Goal: Transaction & Acquisition: Purchase product/service

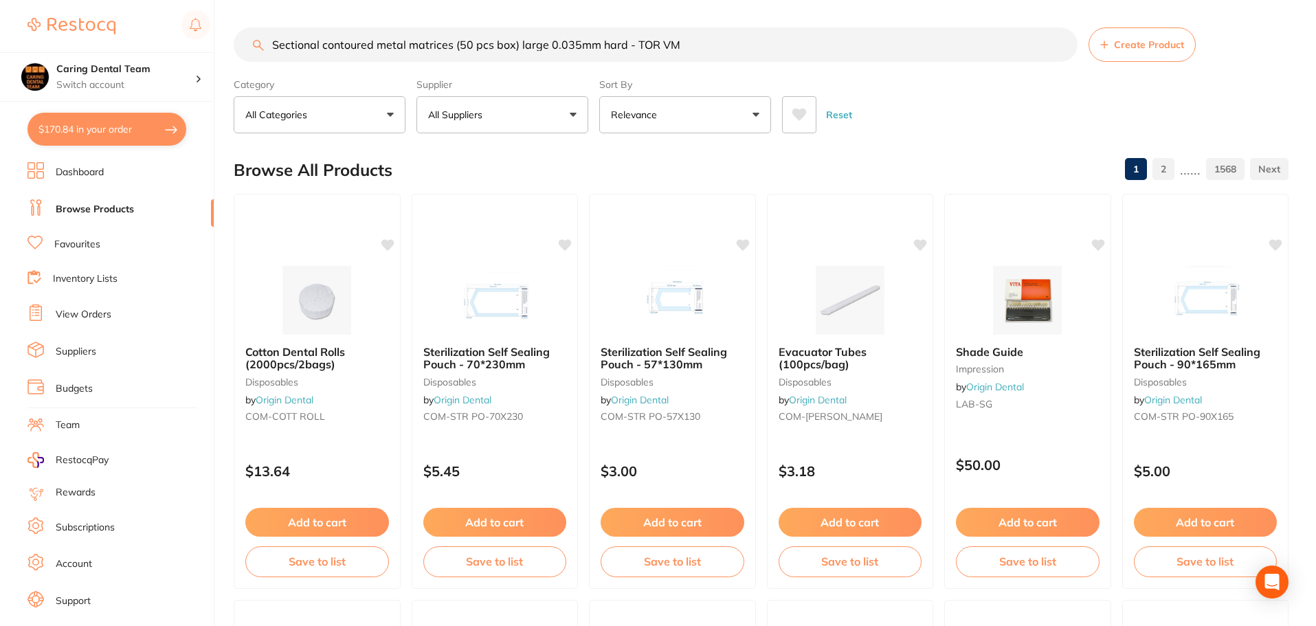
click at [87, 242] on link "Favourites" at bounding box center [77, 245] width 46 height 14
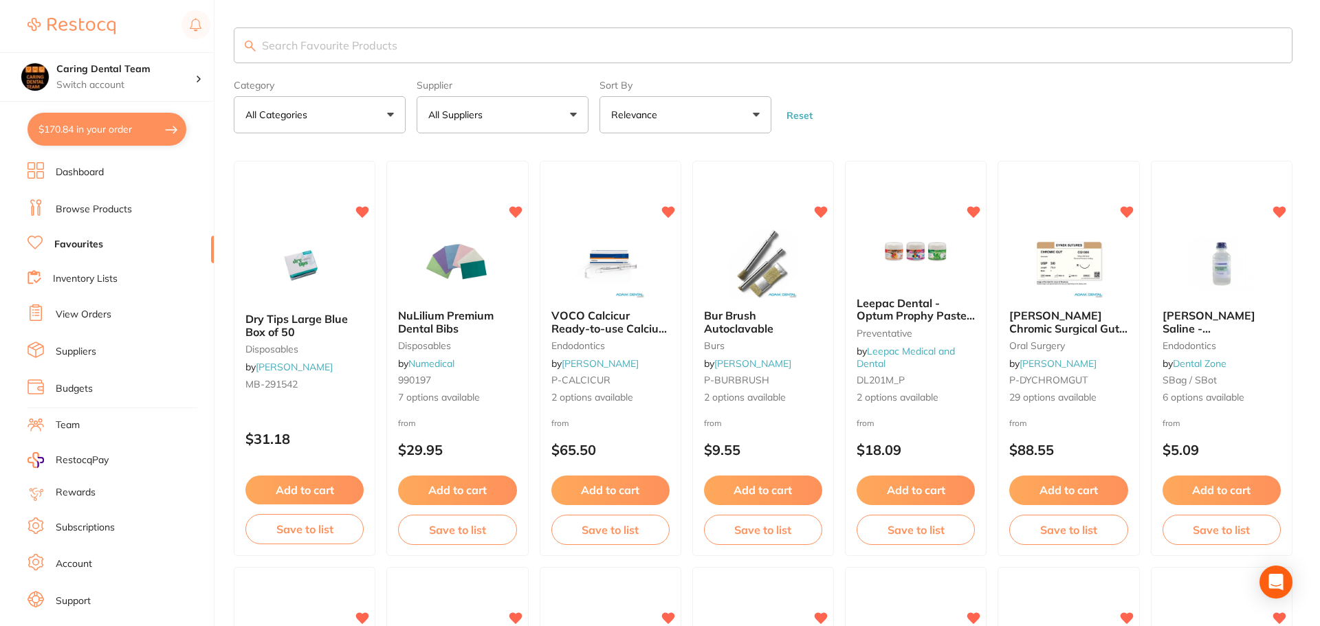
click at [410, 35] on input "search" at bounding box center [763, 45] width 1058 height 36
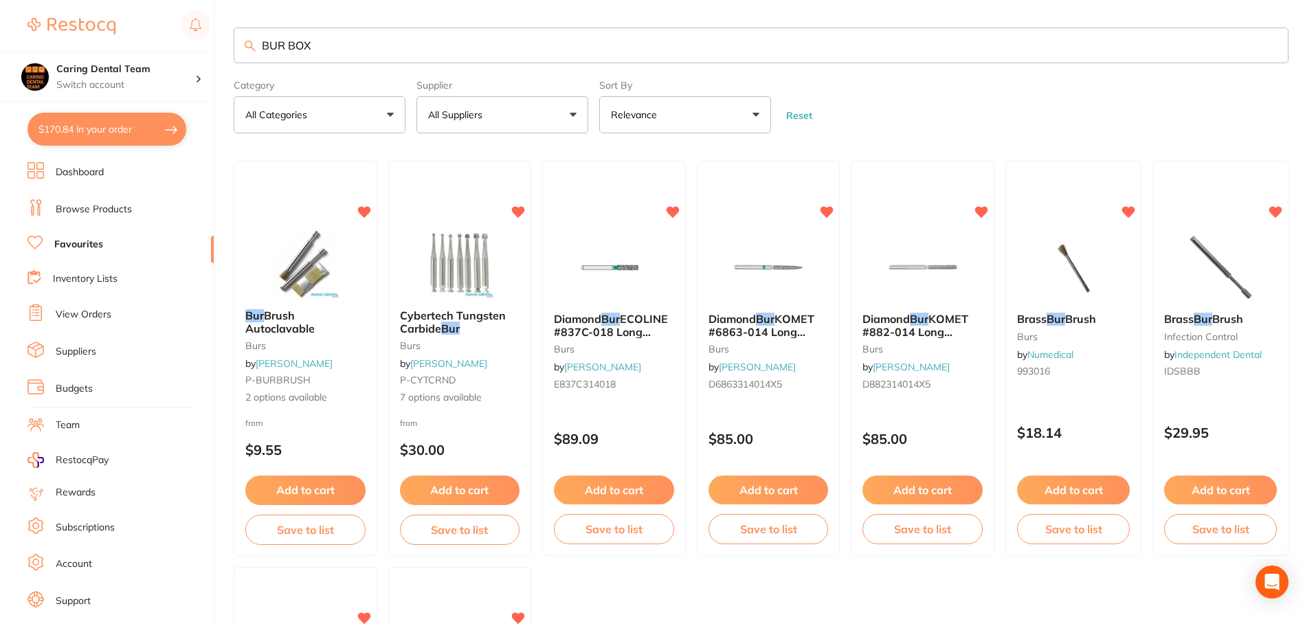
drag, startPoint x: 370, startPoint y: 39, endPoint x: 241, endPoint y: 64, distance: 132.2
click at [253, 45] on div "BUR BOX" at bounding box center [761, 45] width 1055 height 36
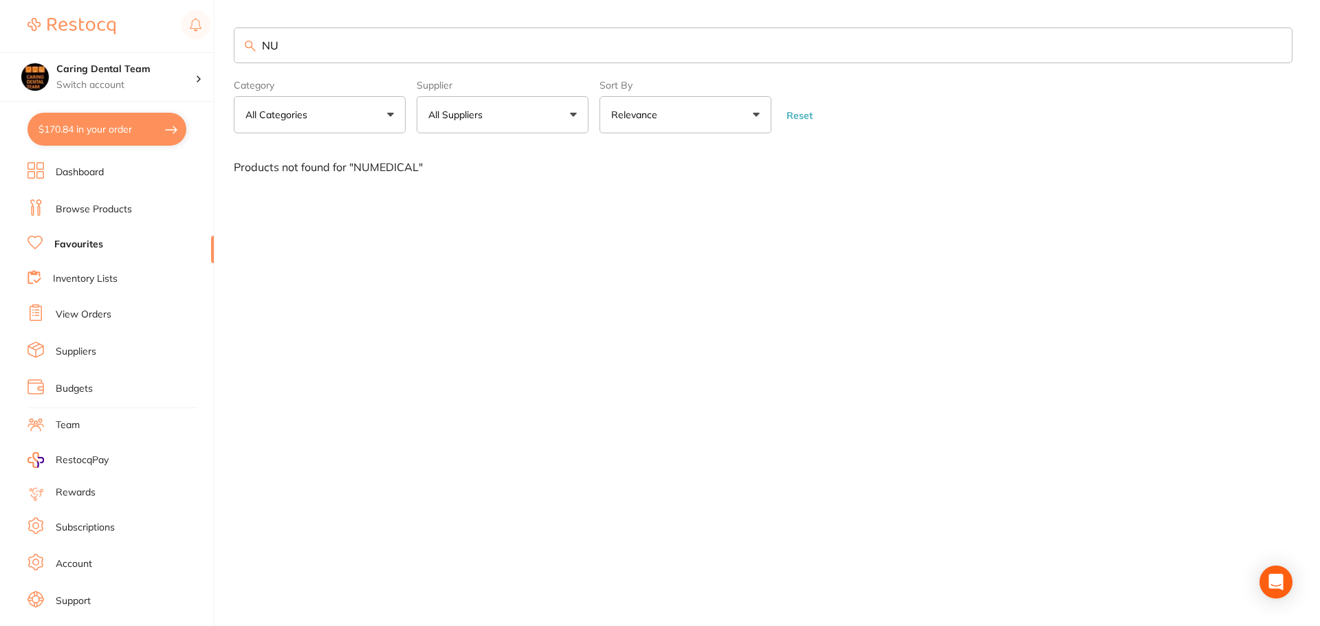
type input "N"
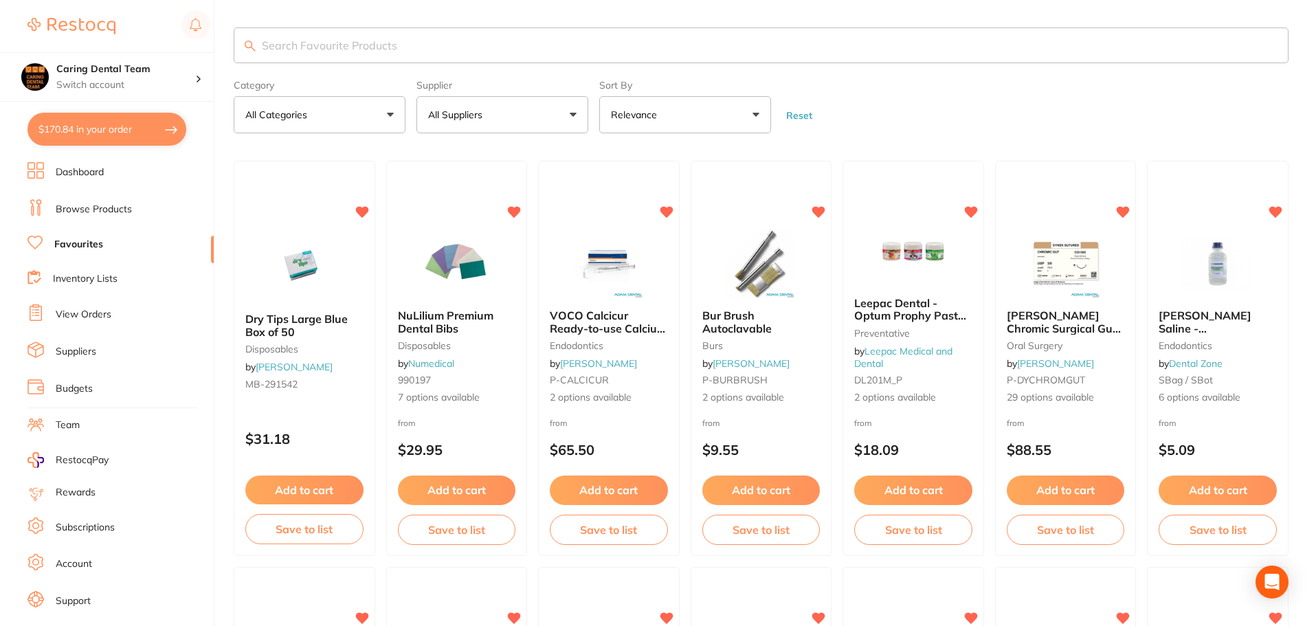
click at [321, 122] on button "All Categories" at bounding box center [320, 114] width 172 height 37
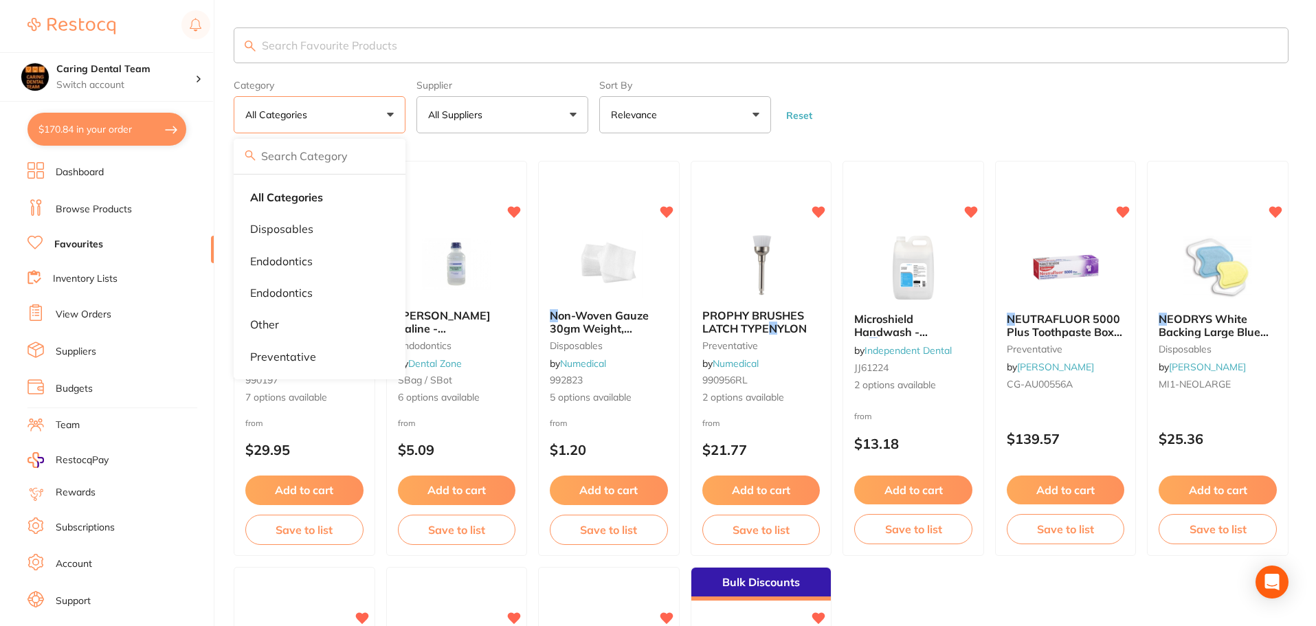
click at [1001, 81] on form "Category All Categories All Categories disposables endodontics Endodontics othe…" at bounding box center [761, 103] width 1055 height 59
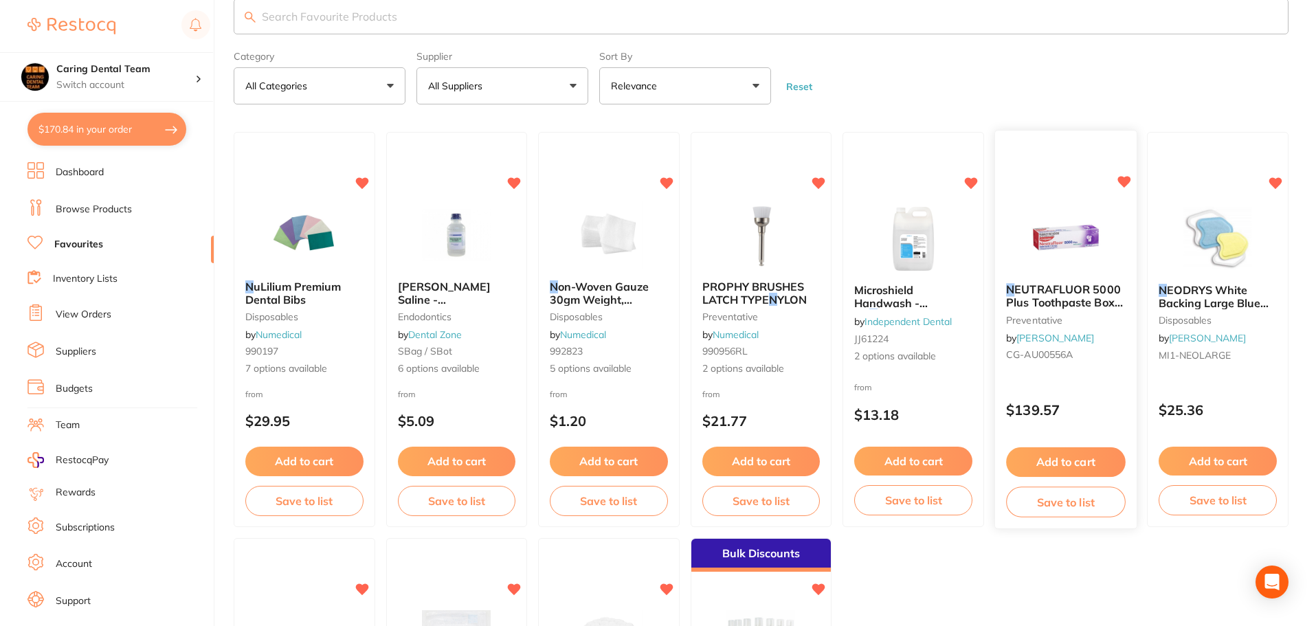
scroll to position [206, 0]
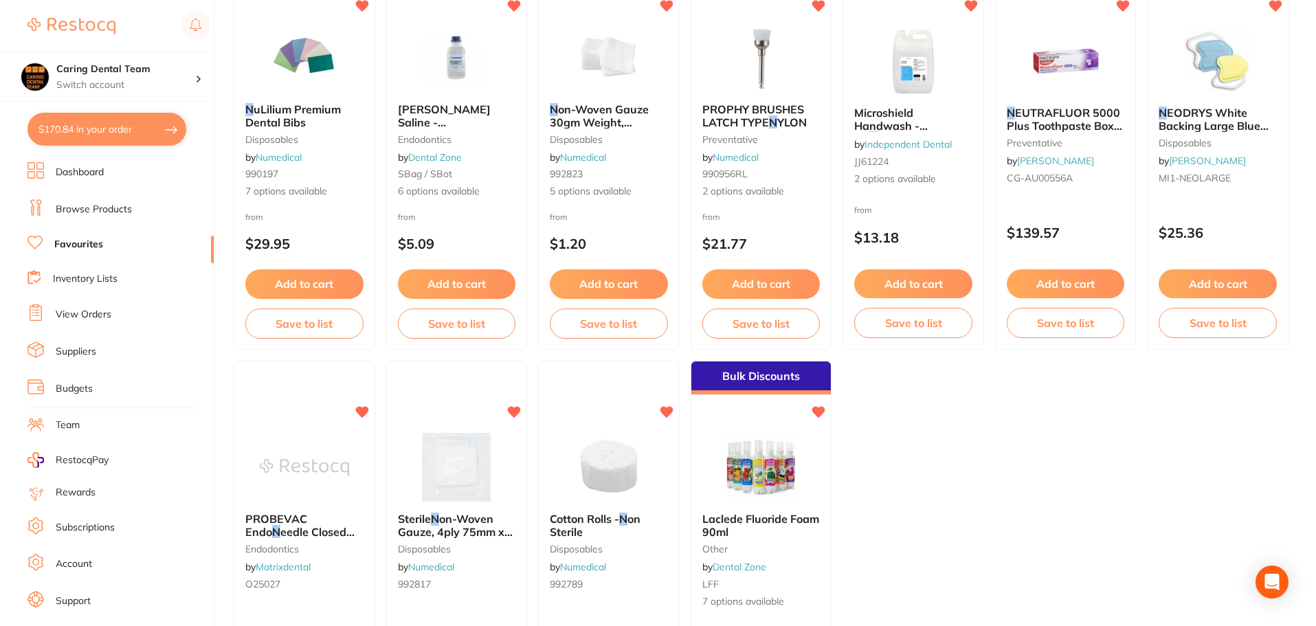
click at [90, 205] on link "Browse Products" at bounding box center [94, 210] width 76 height 14
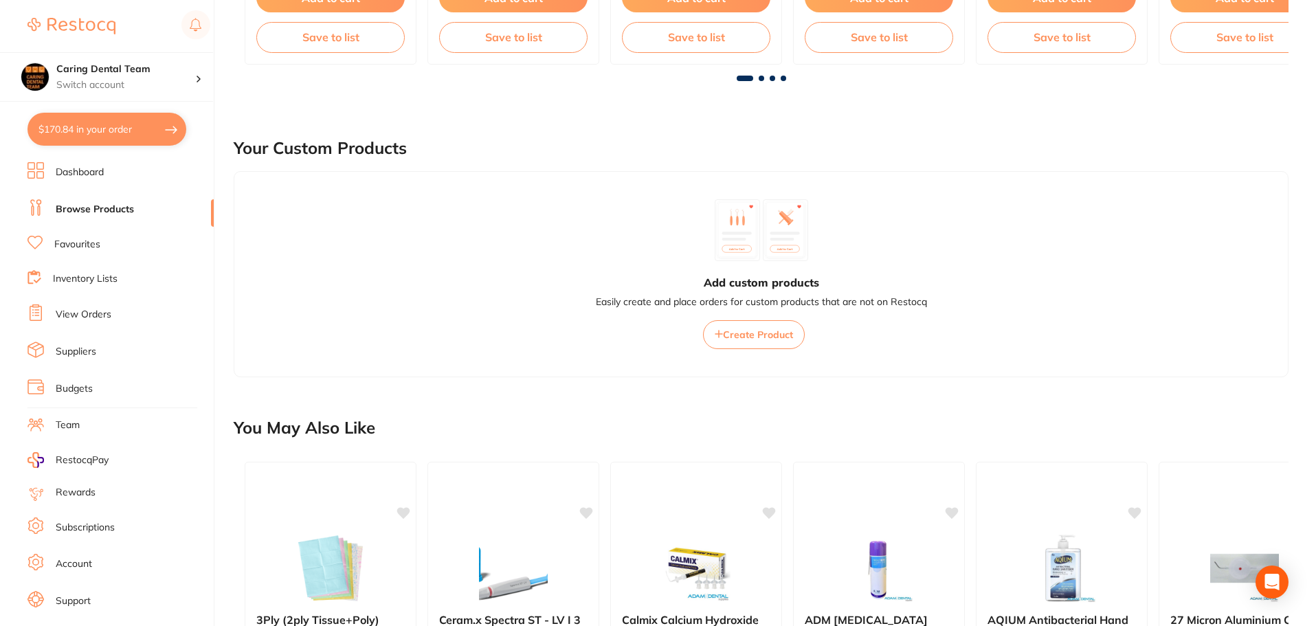
scroll to position [687, 0]
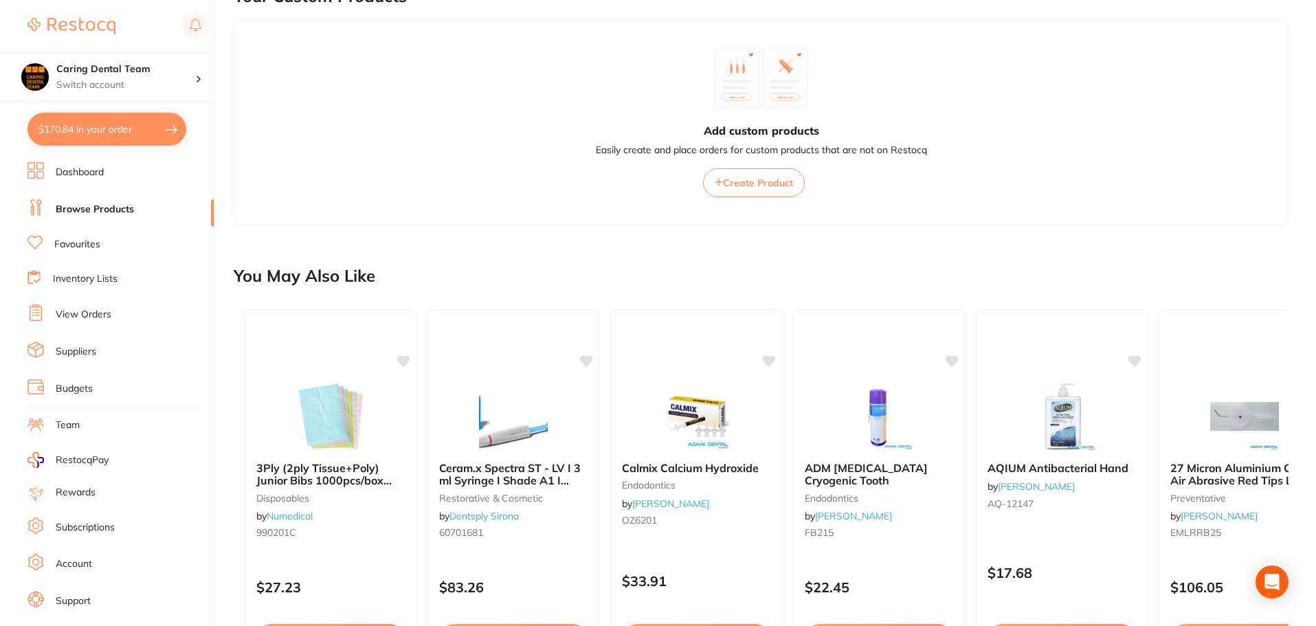
click at [49, 170] on li "Dashboard" at bounding box center [120, 172] width 186 height 21
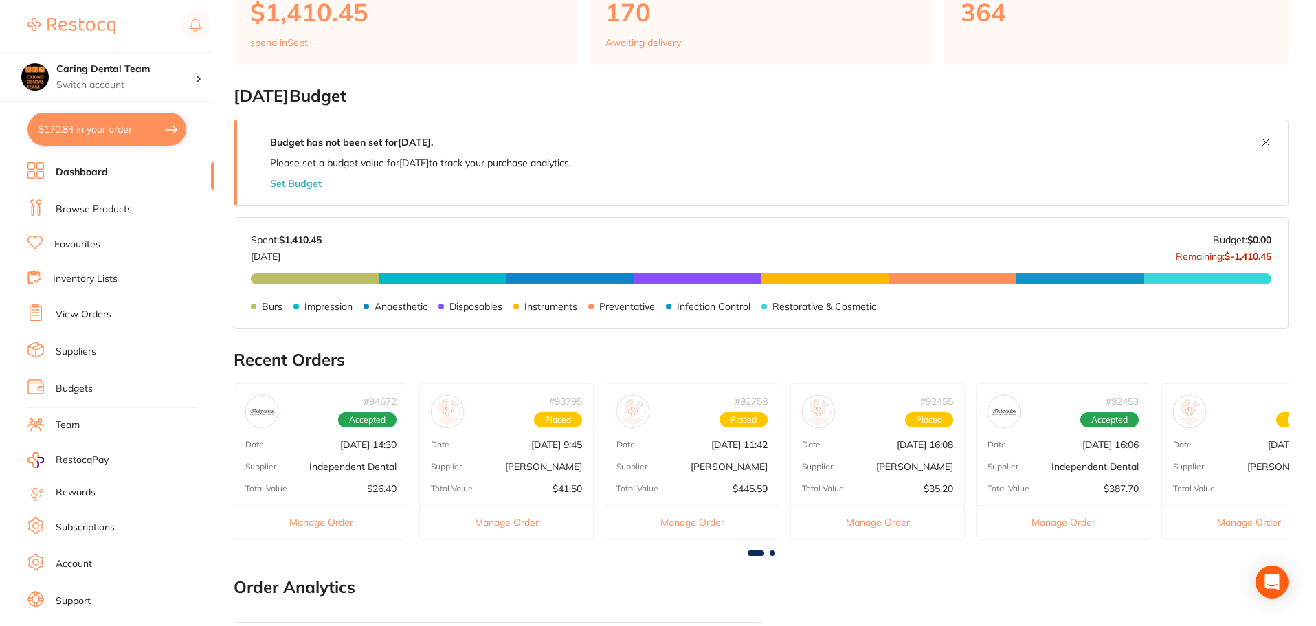
scroll to position [481, 0]
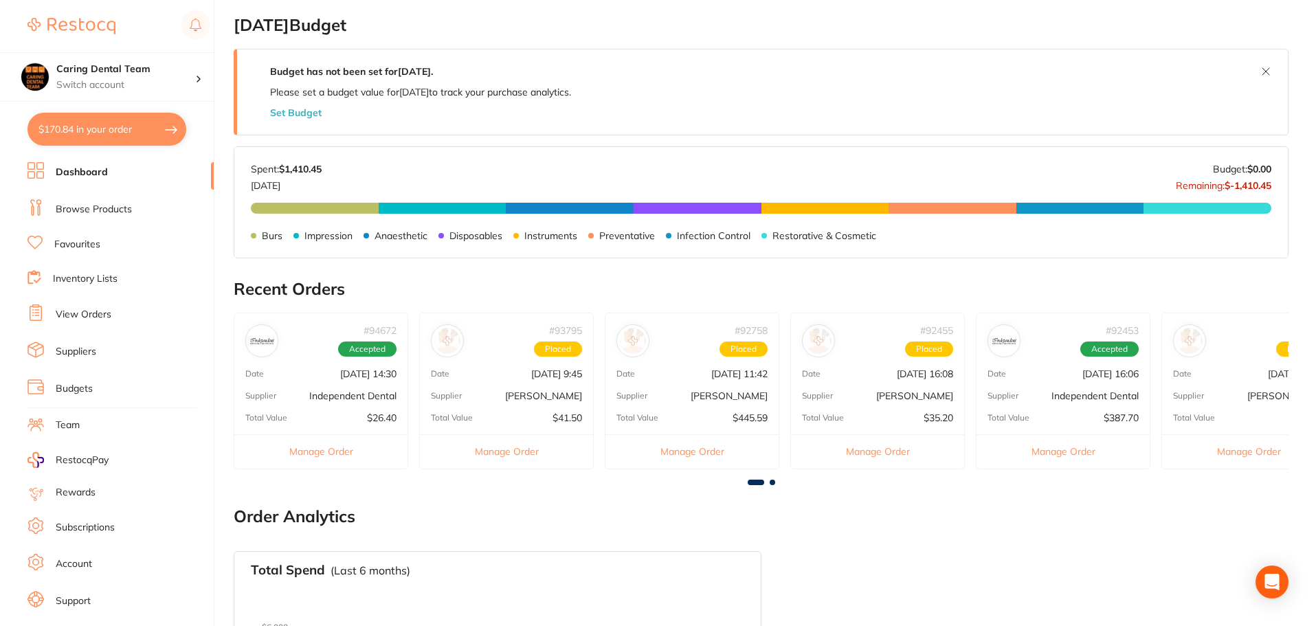
click at [59, 207] on link "Browse Products" at bounding box center [94, 210] width 76 height 14
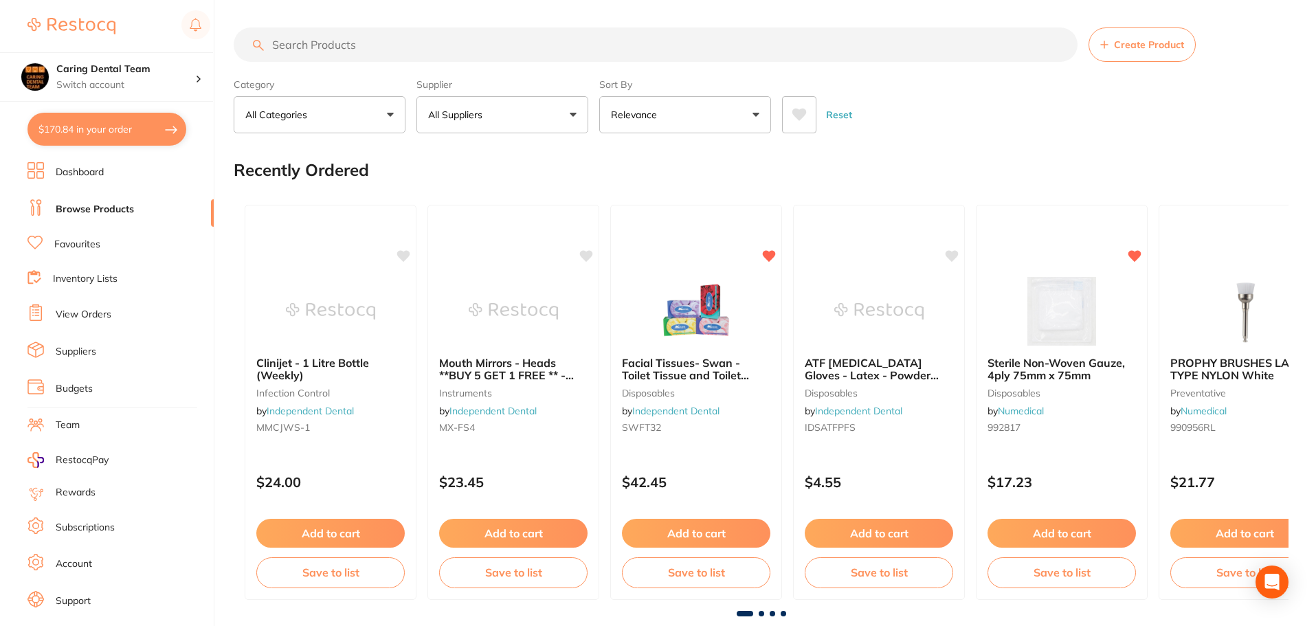
click at [433, 50] on input "search" at bounding box center [656, 44] width 844 height 34
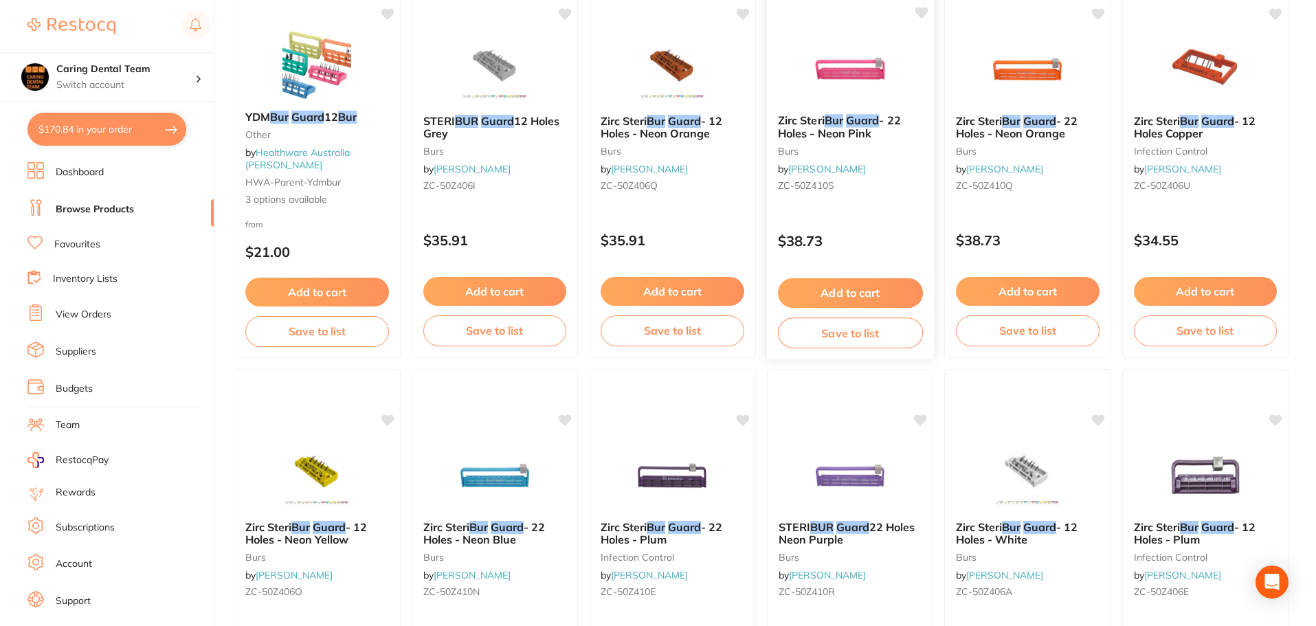
scroll to position [206, 0]
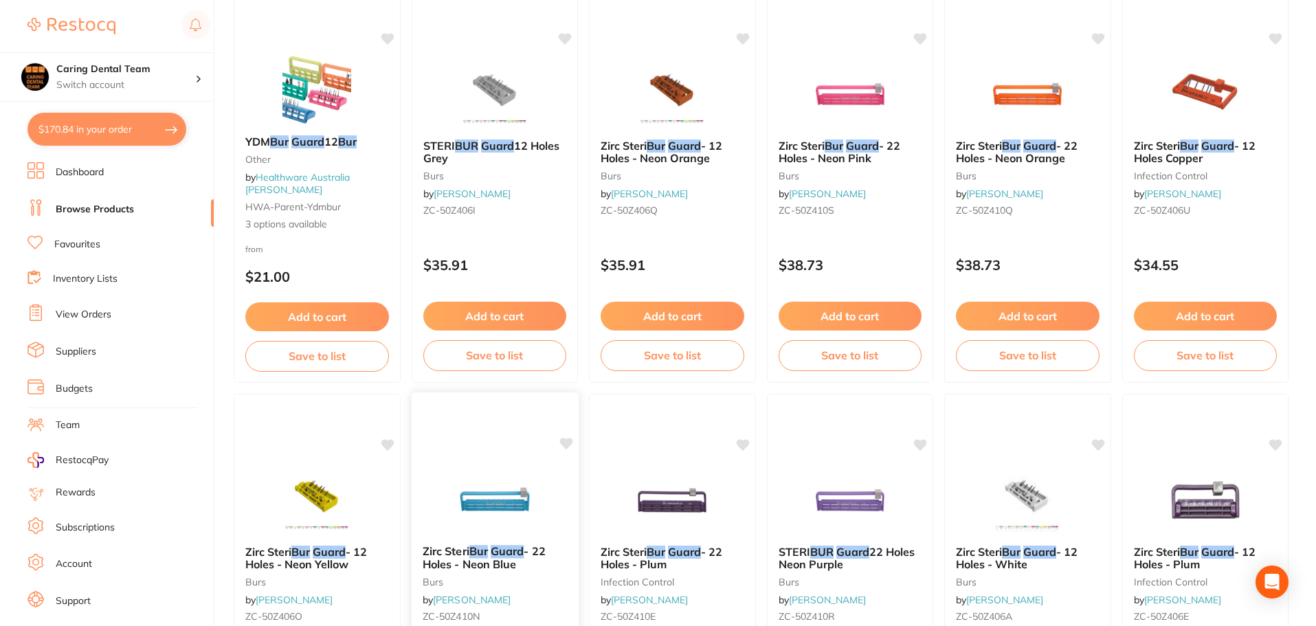
type input "BUR GUARD"
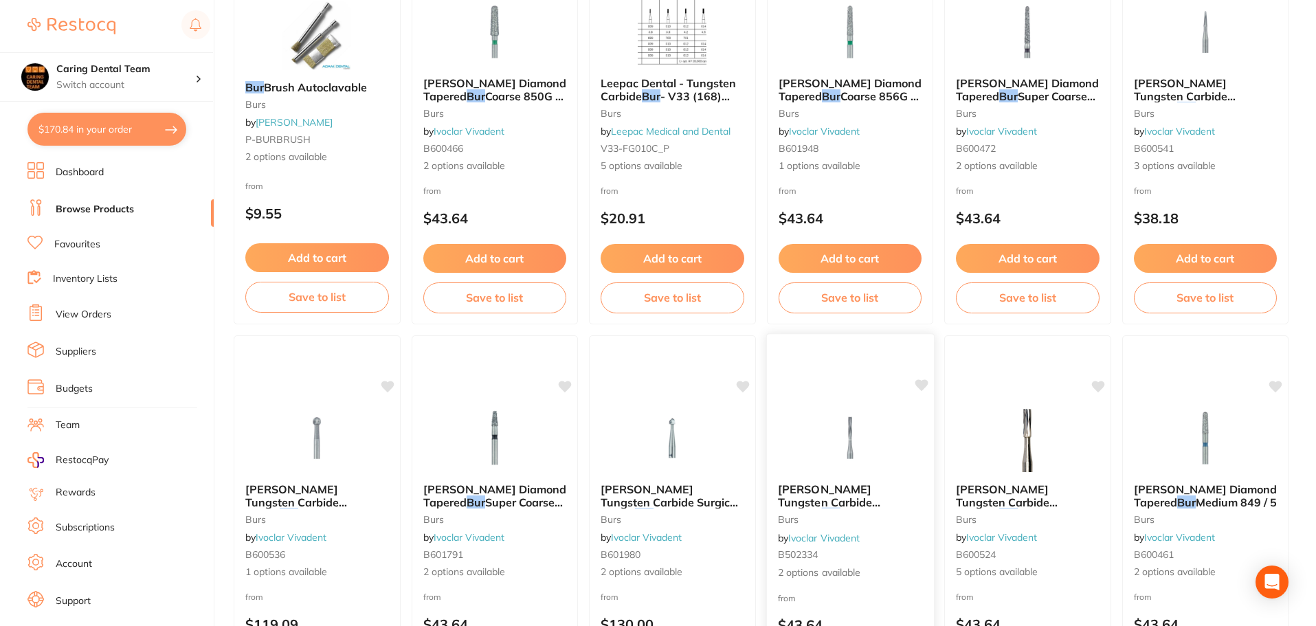
scroll to position [3284, 0]
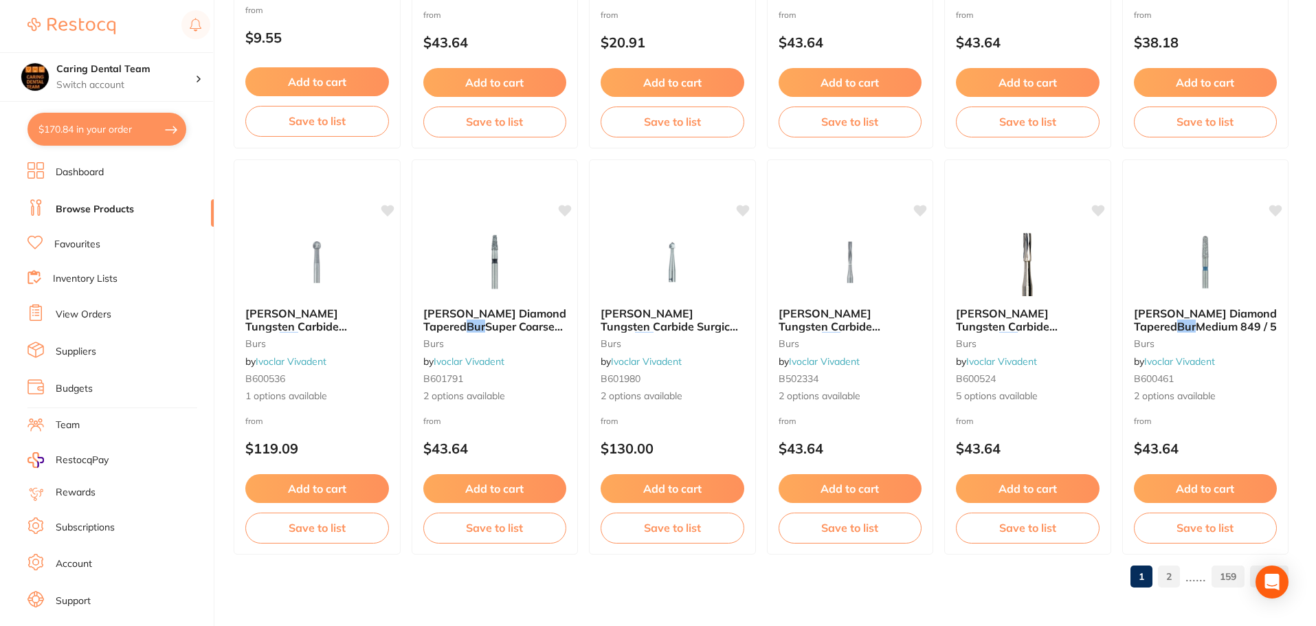
click at [1171, 565] on link "2" at bounding box center [1169, 576] width 22 height 27
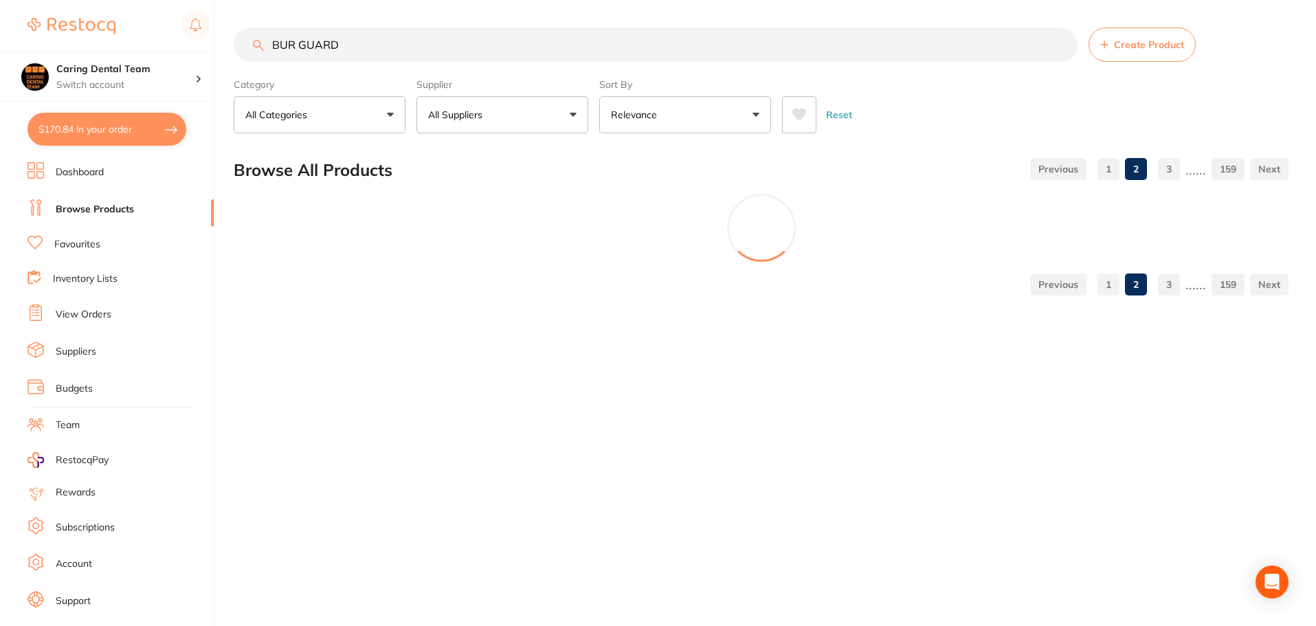
scroll to position [0, 0]
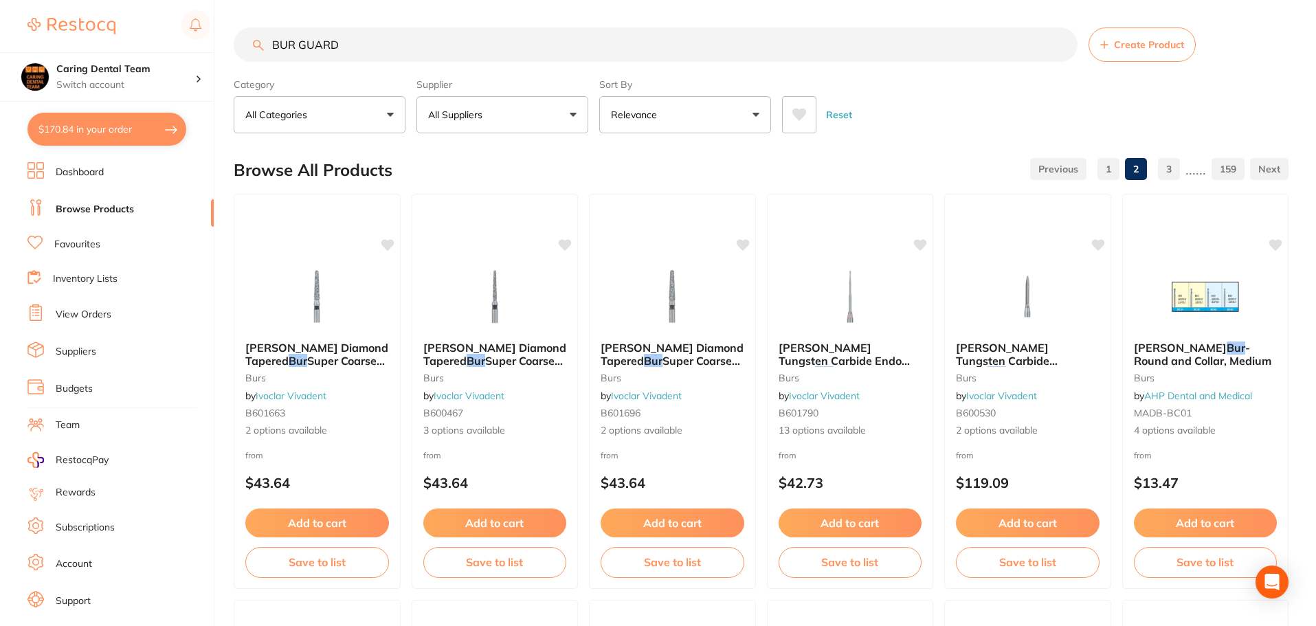
click at [509, 115] on button "All Suppliers" at bounding box center [503, 114] width 172 height 37
type input "NUM"
click at [481, 222] on li "Numedical" at bounding box center [502, 233] width 161 height 38
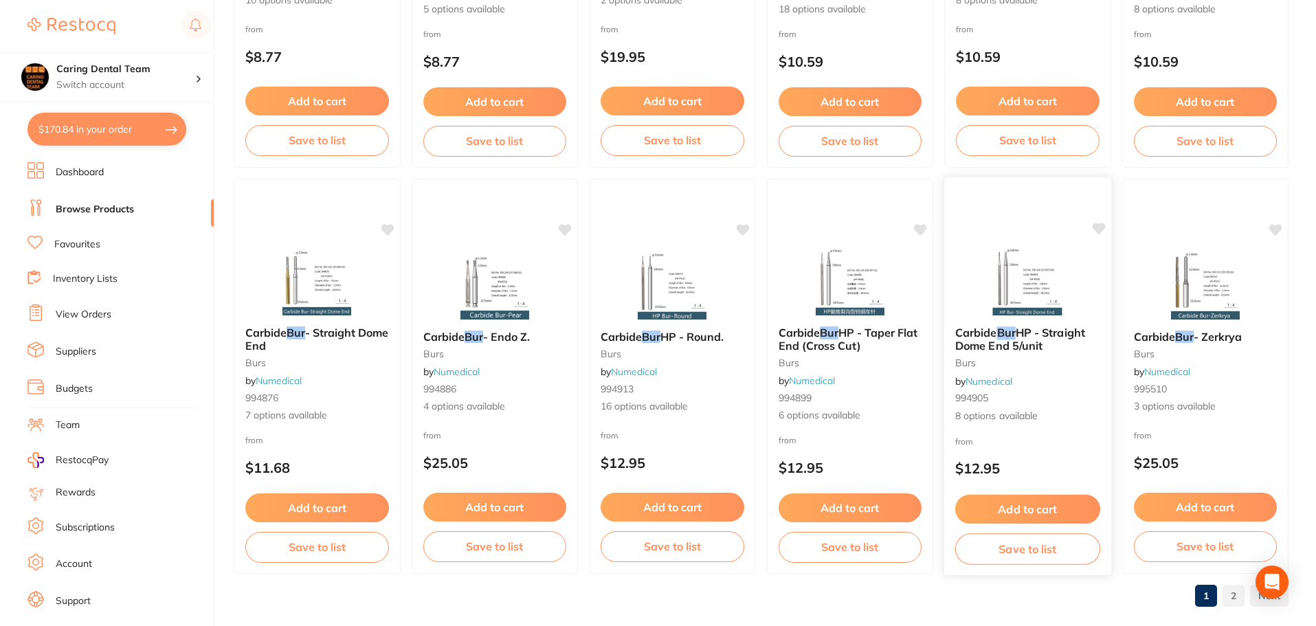
scroll to position [3284, 0]
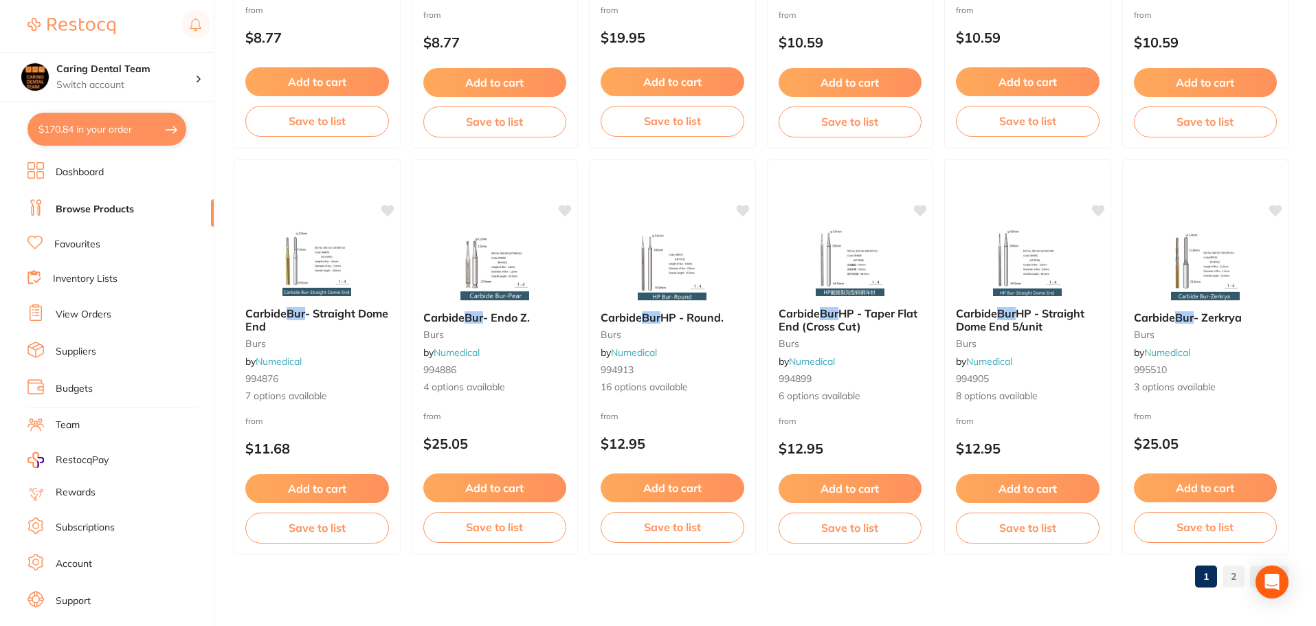
click at [1230, 573] on link "2" at bounding box center [1234, 576] width 22 height 27
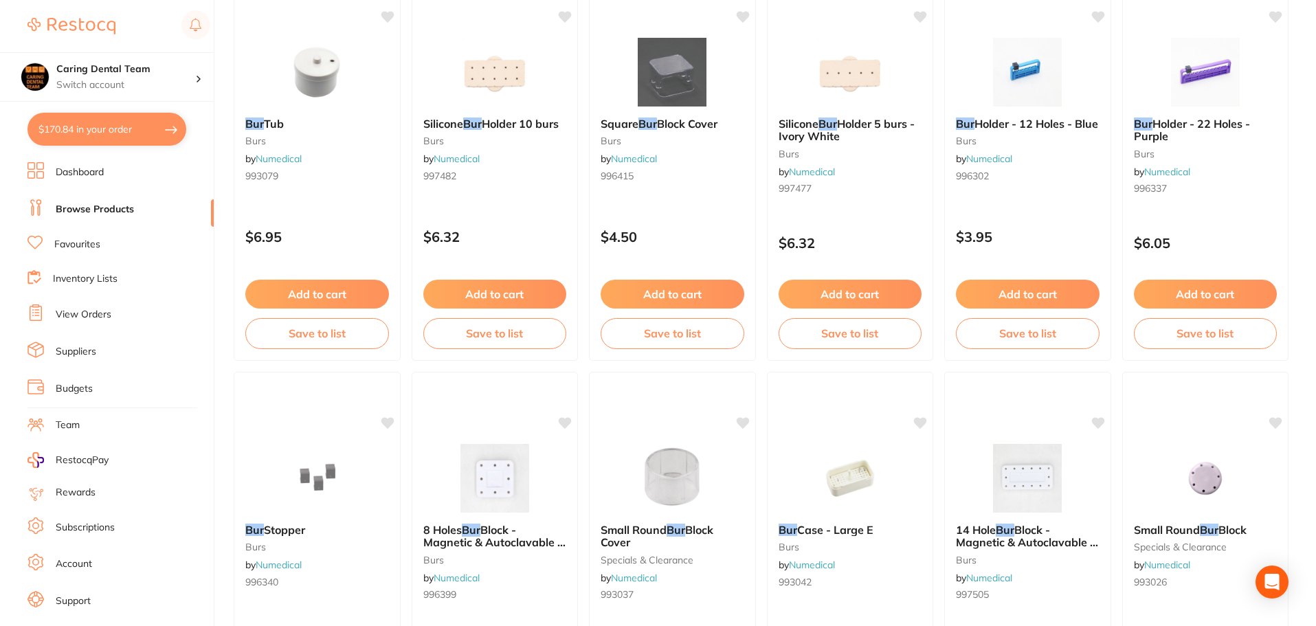
scroll to position [972, 0]
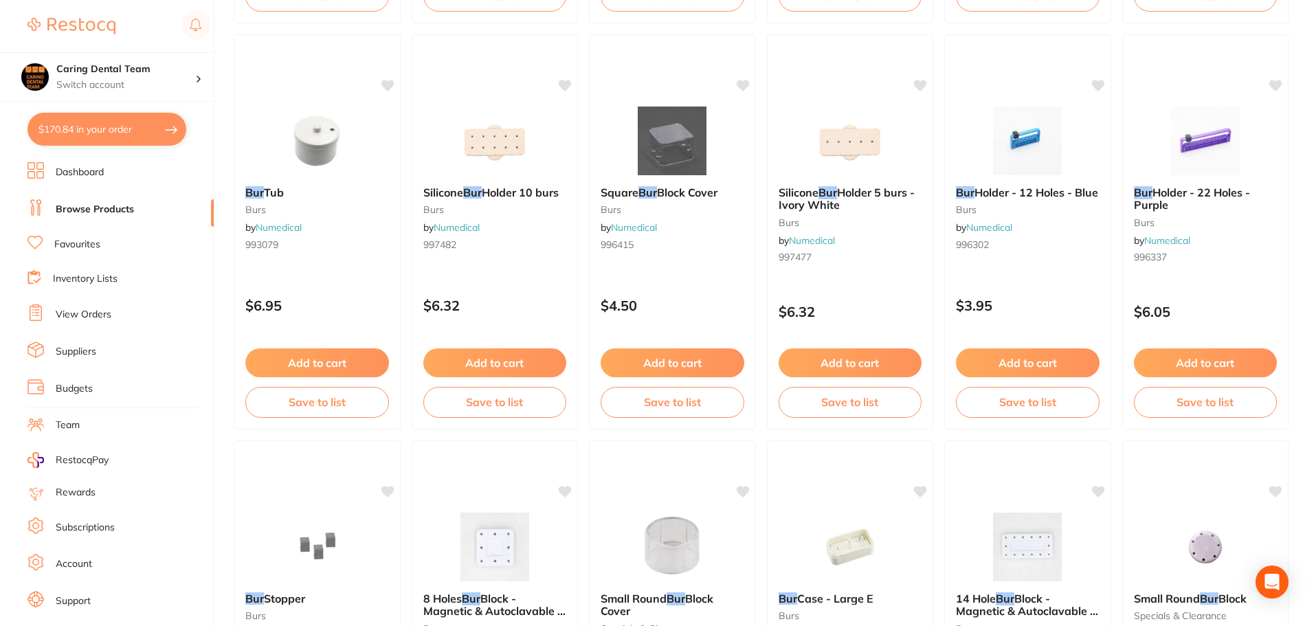
click at [1030, 267] on div "Bur Holder - 12 Holes - Blue burs by Numedical 996302" at bounding box center [1028, 220] width 166 height 91
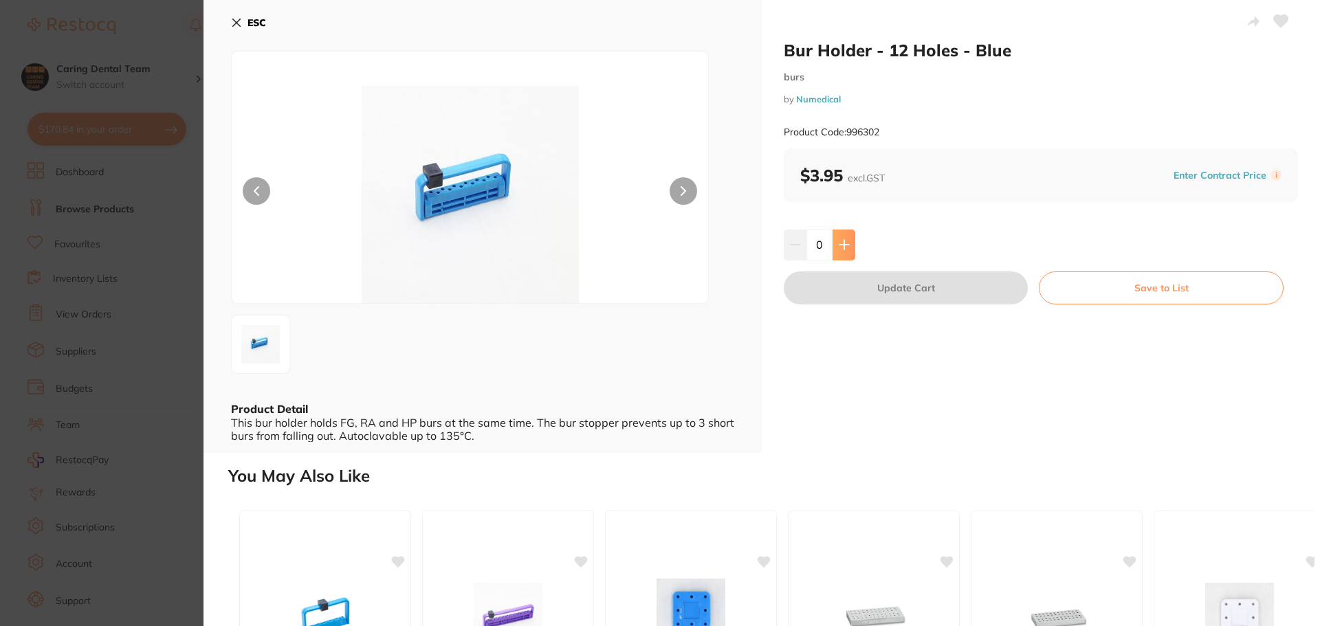
click at [835, 241] on button at bounding box center [843, 245] width 23 height 30
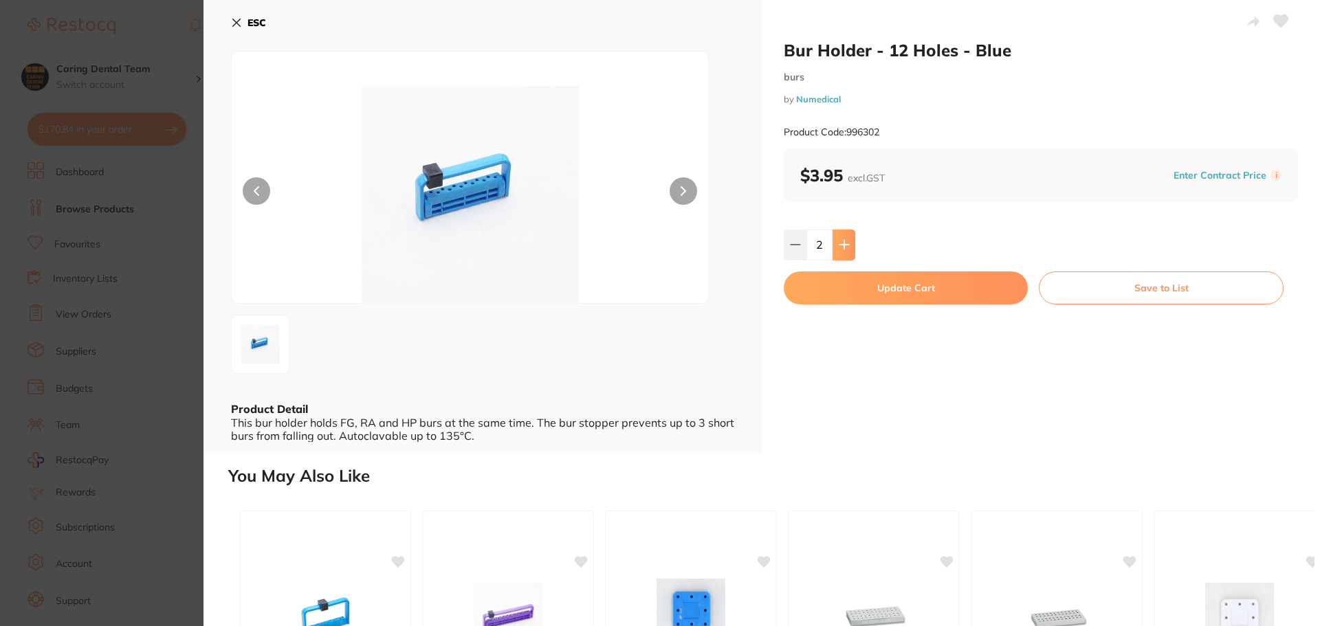
click at [836, 241] on button at bounding box center [843, 245] width 23 height 30
type input "3"
click at [839, 296] on button "Update Cart" at bounding box center [906, 287] width 244 height 33
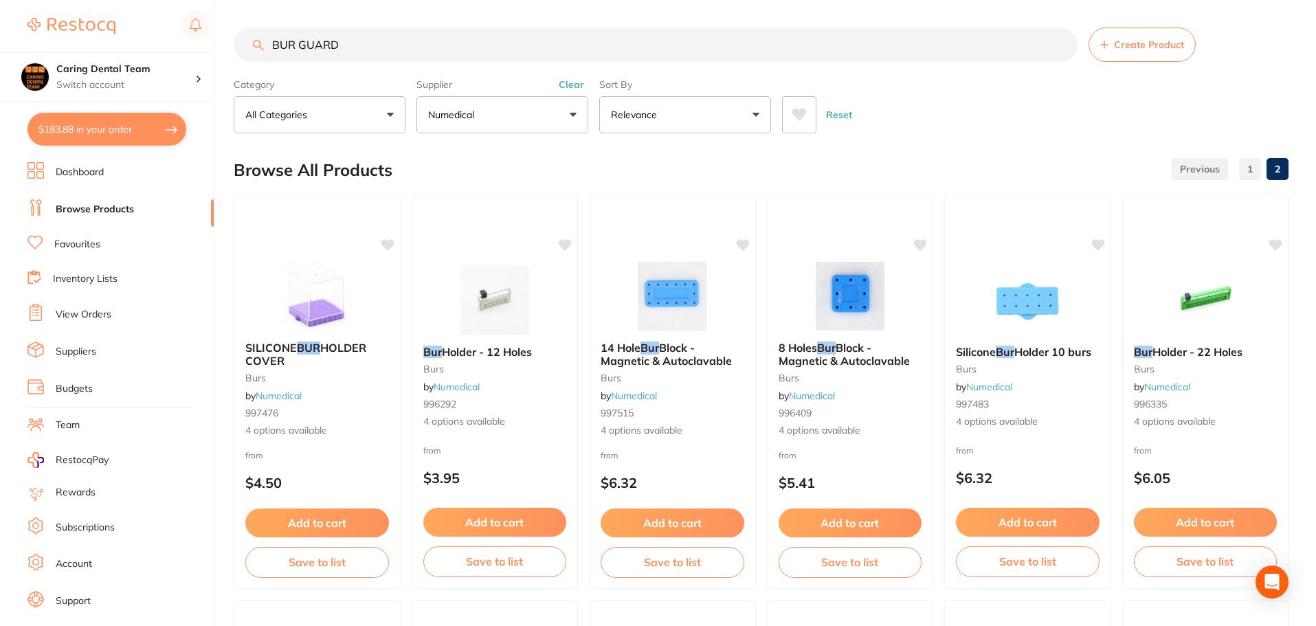
click at [480, 120] on p "Numedical" at bounding box center [454, 115] width 52 height 14
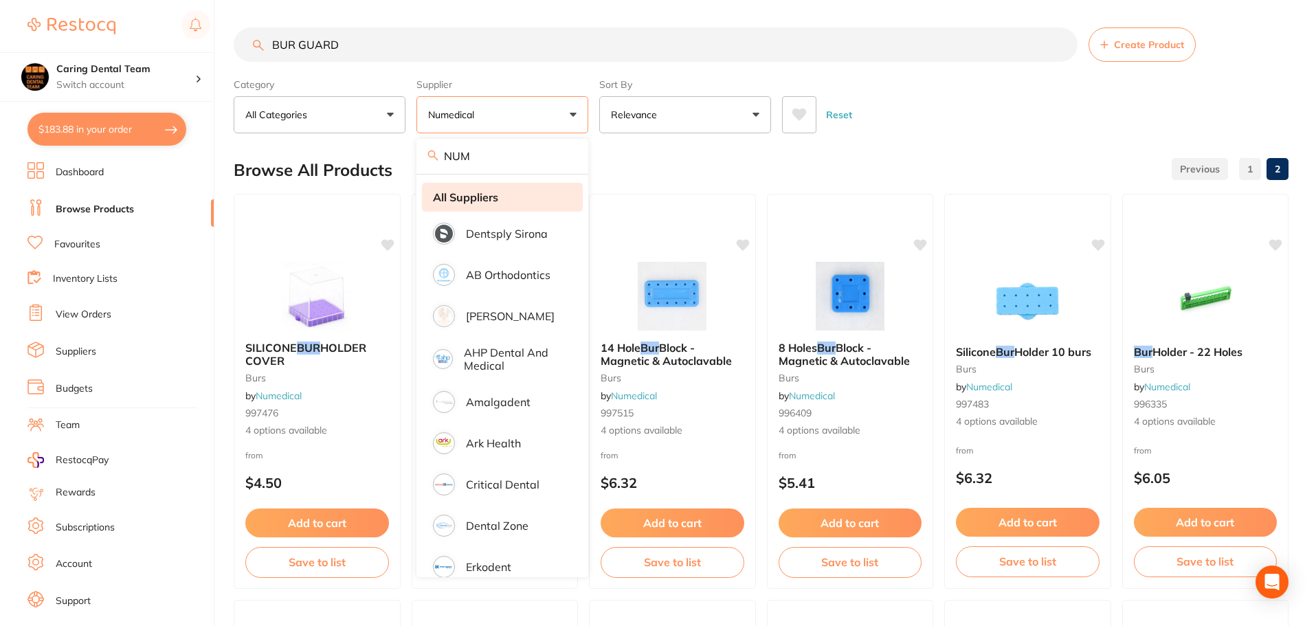
click at [478, 198] on strong "All Suppliers" at bounding box center [465, 197] width 65 height 12
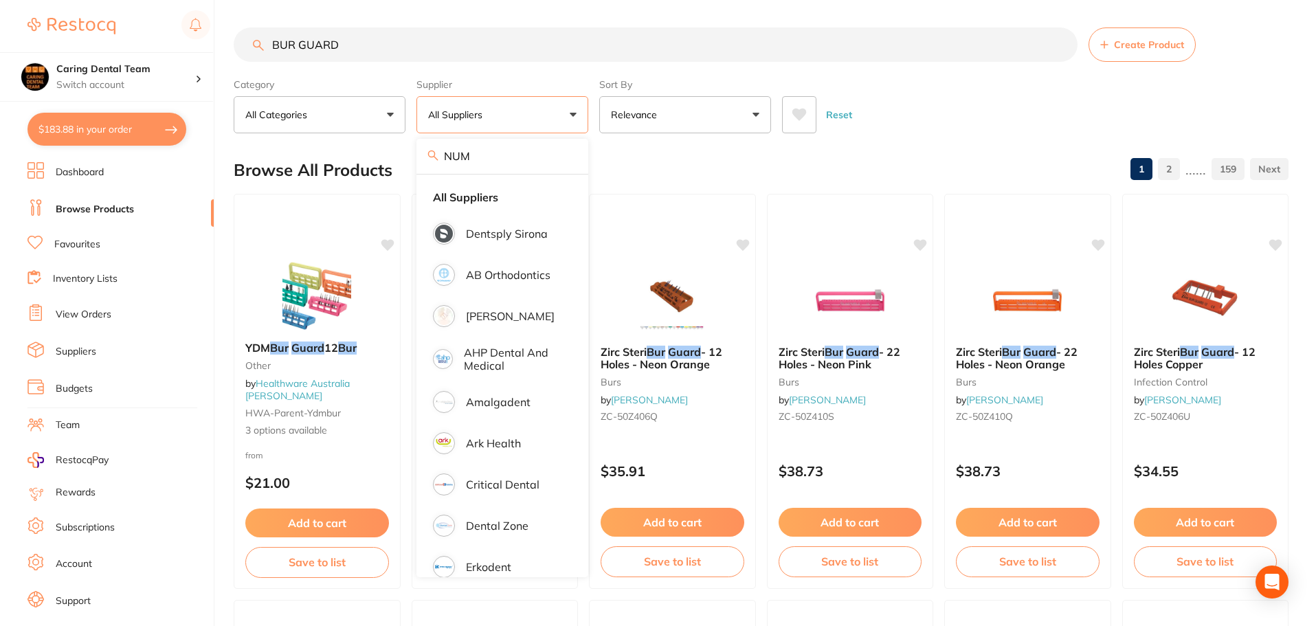
click at [957, 189] on div "Browse All Products 1 2 ...... 159" at bounding box center [761, 170] width 1055 height 46
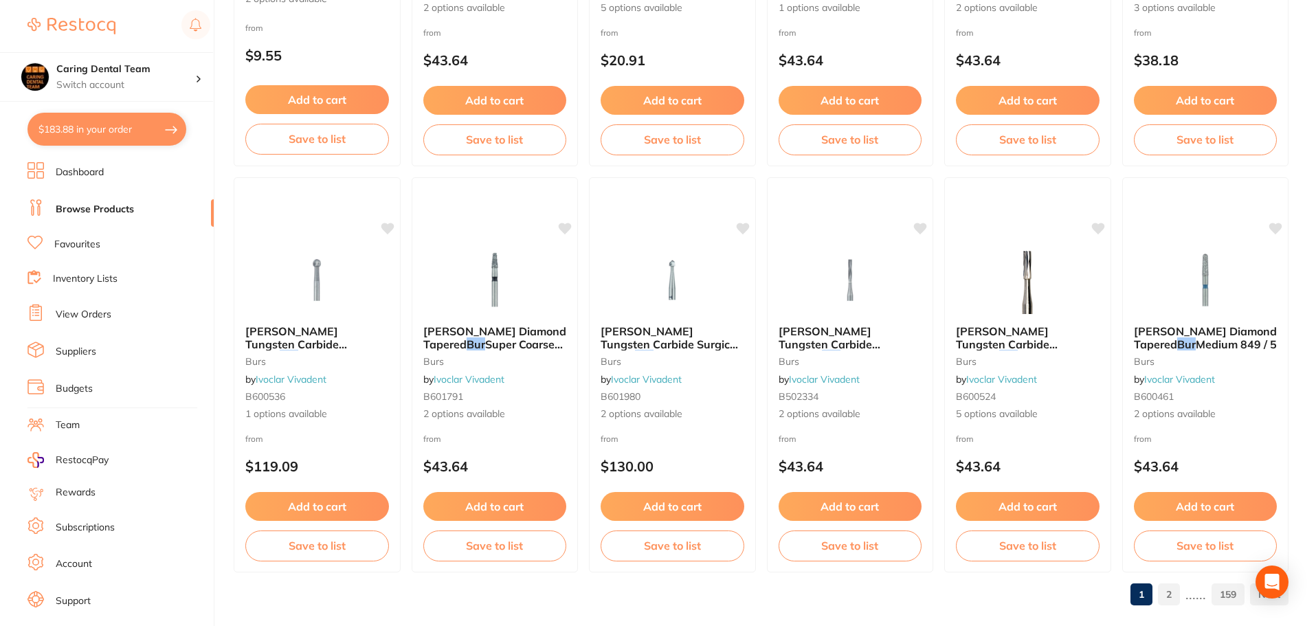
scroll to position [3284, 0]
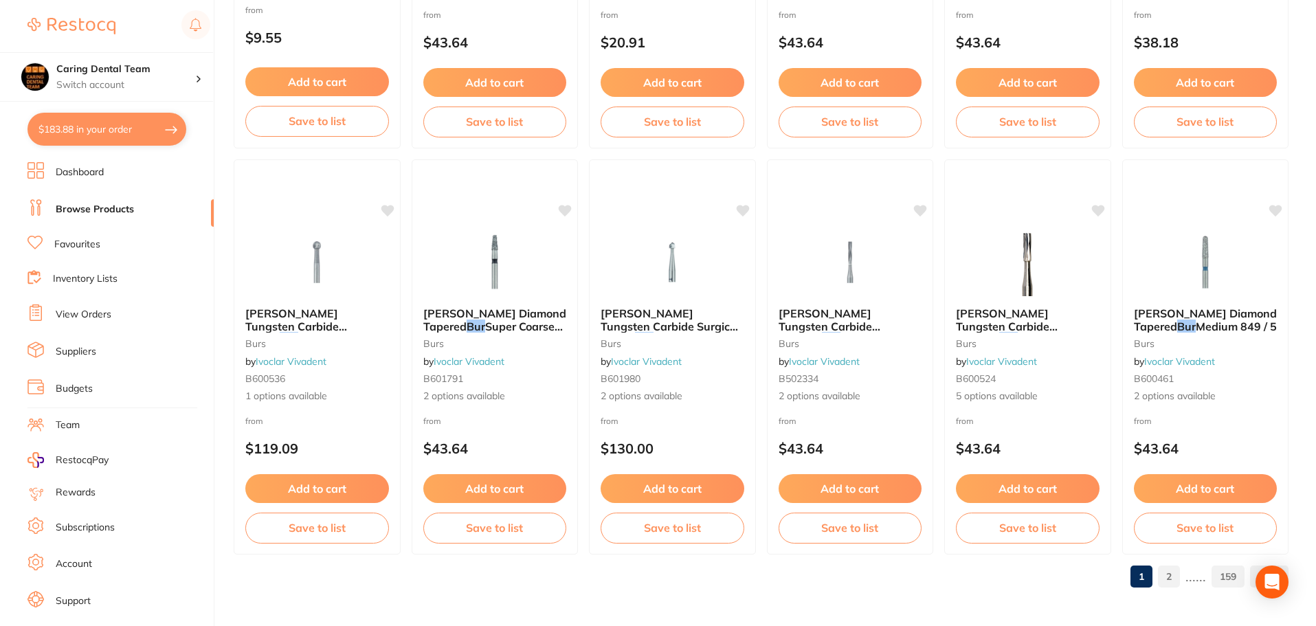
click at [1172, 581] on link "2" at bounding box center [1169, 576] width 22 height 27
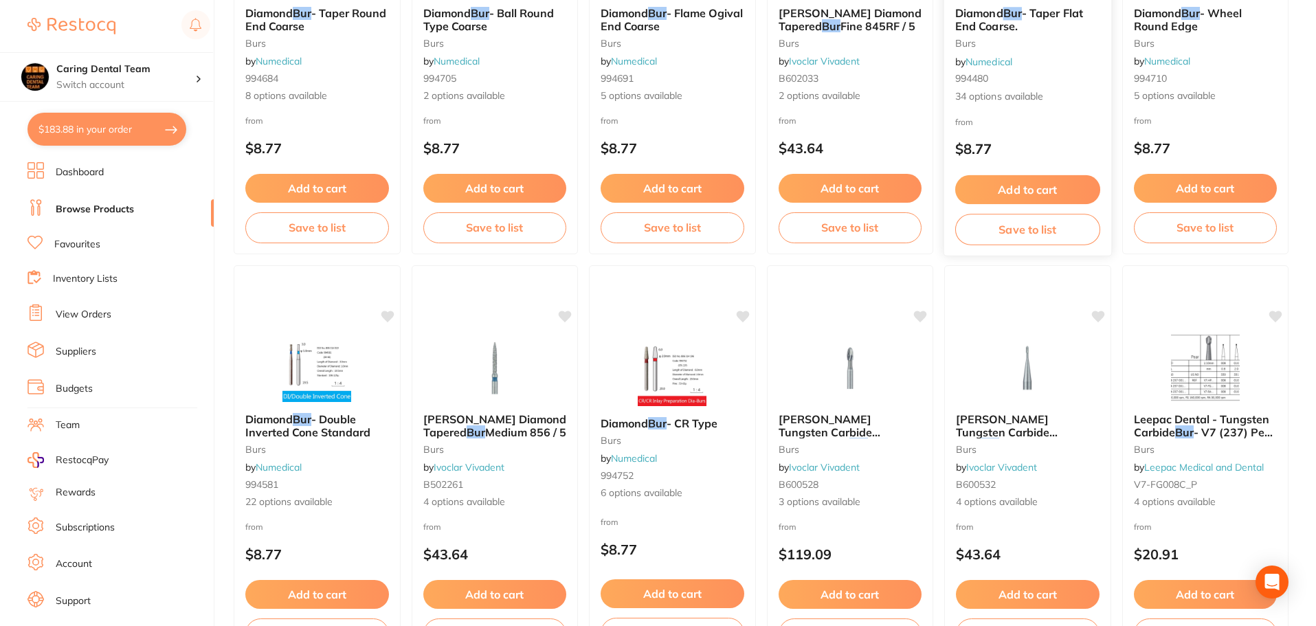
scroll to position [1993, 0]
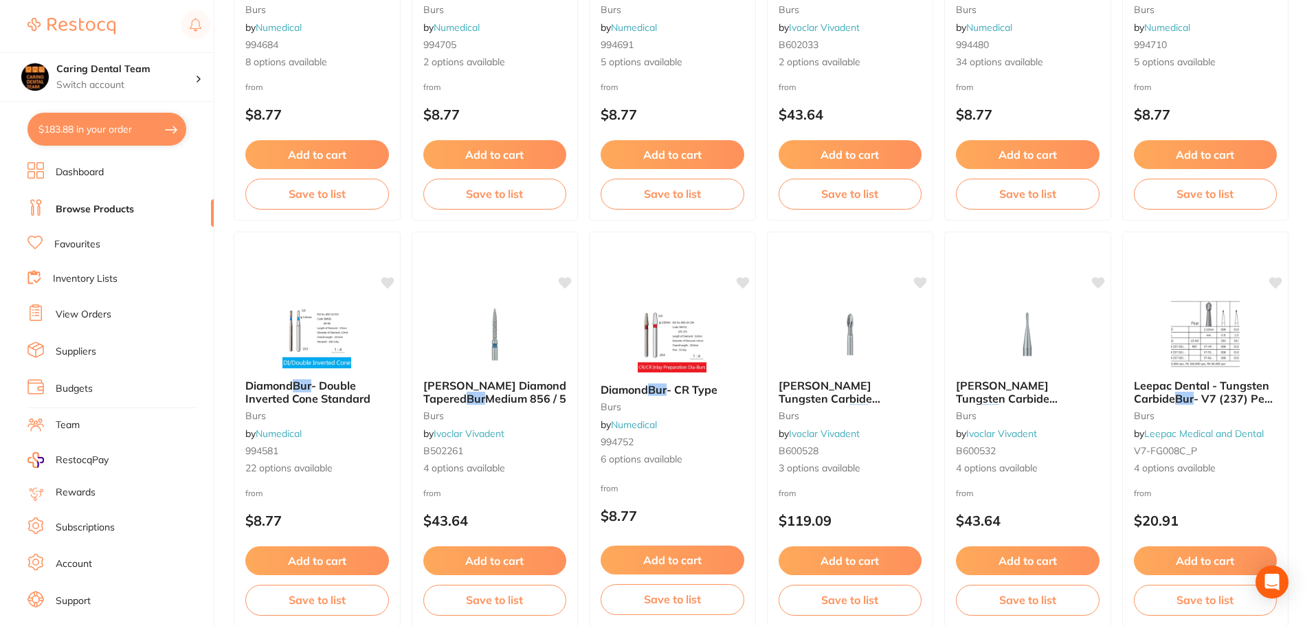
click at [76, 132] on button "$183.88 in your order" at bounding box center [106, 129] width 159 height 33
checkbox input "true"
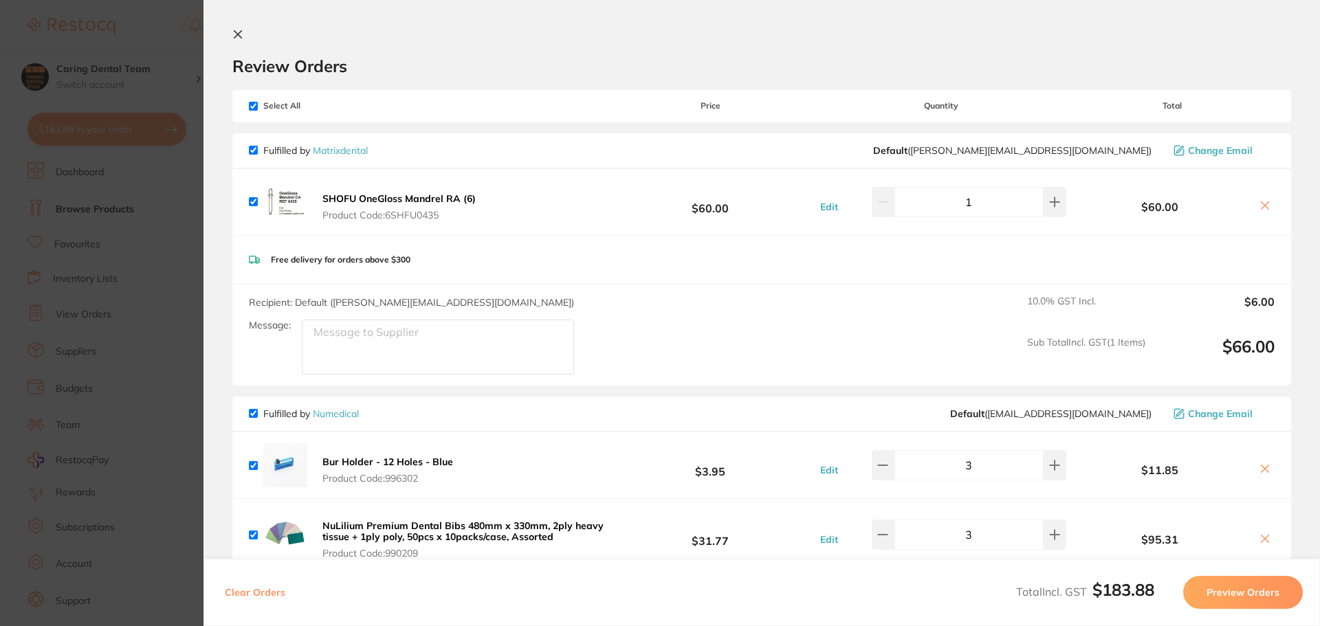
scroll to position [206, 0]
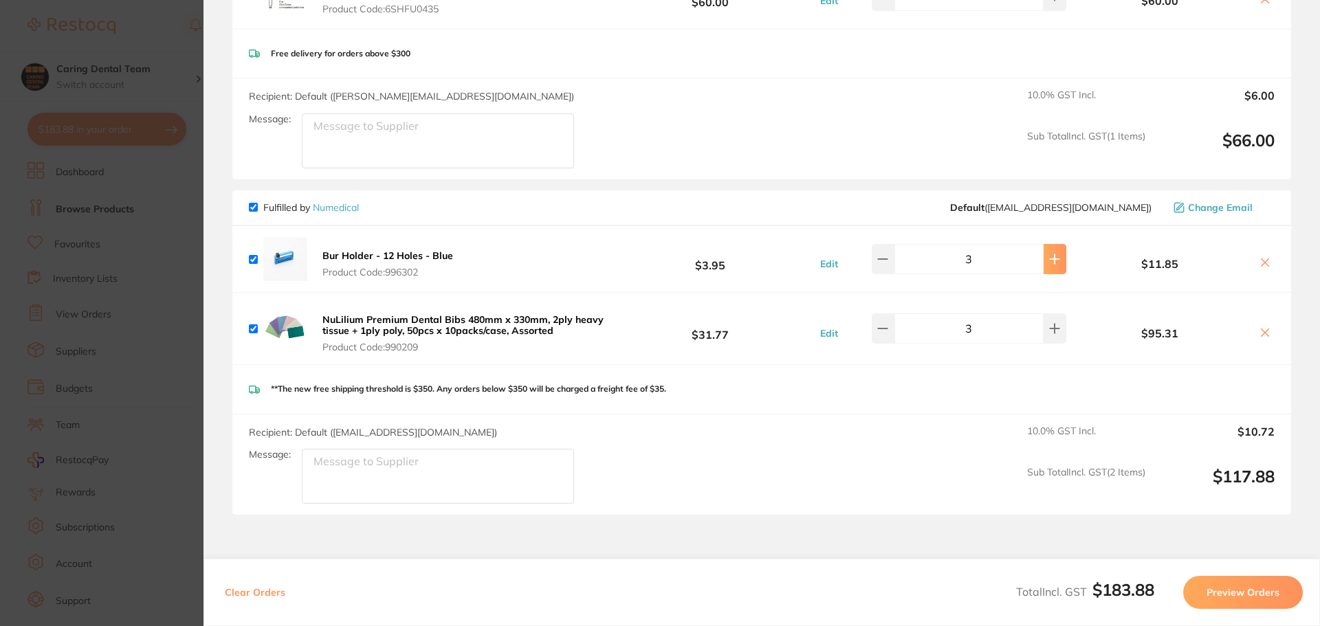
click at [1043, 262] on button at bounding box center [1054, 259] width 23 height 30
click at [1043, 261] on button at bounding box center [1054, 259] width 23 height 30
type input "5"
click at [111, 296] on section "Update RRP Set your pre negotiated price for this item. Item Agreed RRP (excl. …" at bounding box center [660, 313] width 1320 height 626
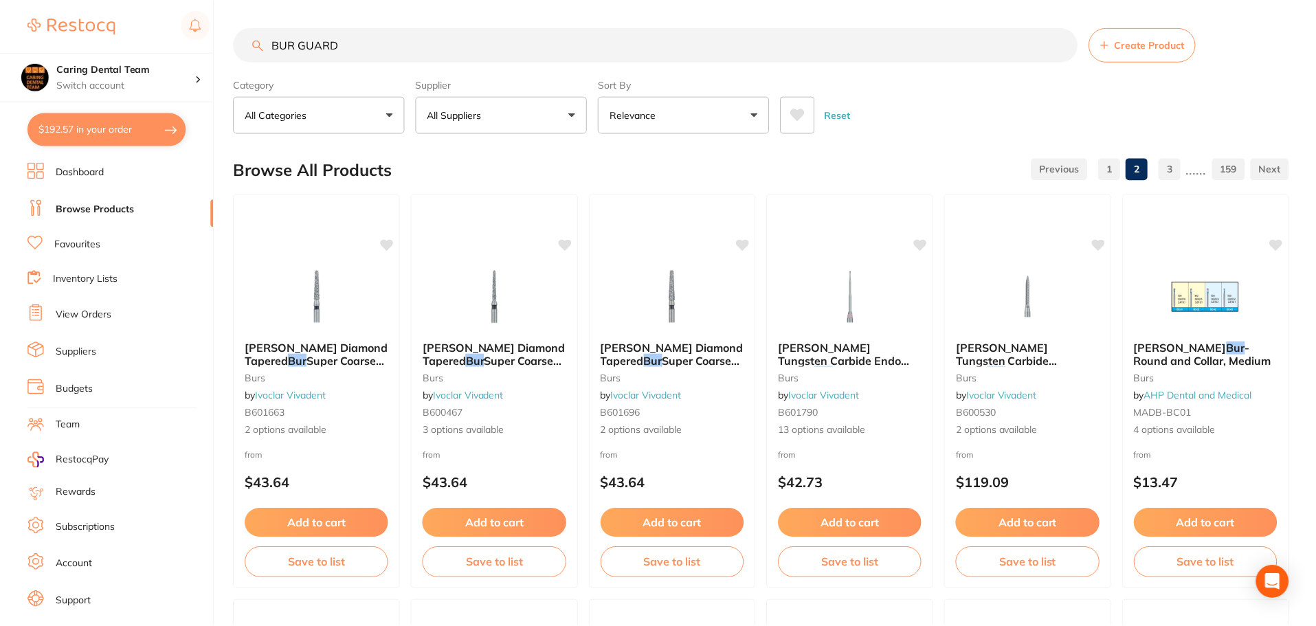
scroll to position [1993, 0]
